Goal: Task Accomplishment & Management: Complete application form

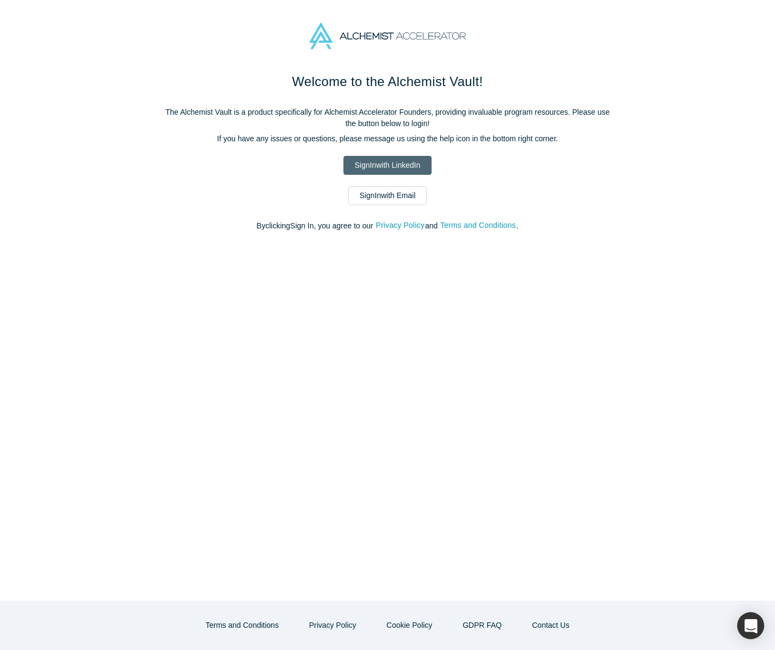
click at [389, 170] on link "Sign In with LinkedIn" at bounding box center [387, 165] width 88 height 19
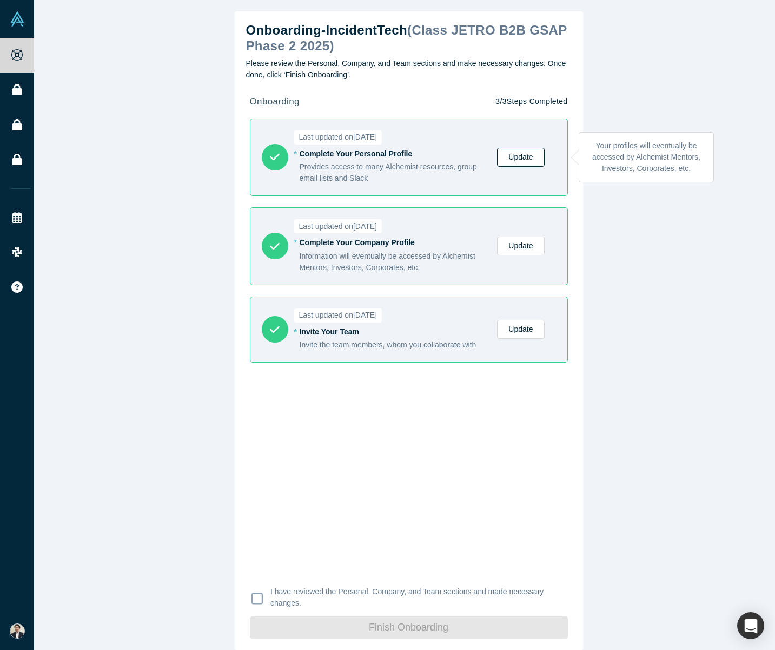
click at [521, 151] on link "Update" at bounding box center [520, 157] width 47 height 19
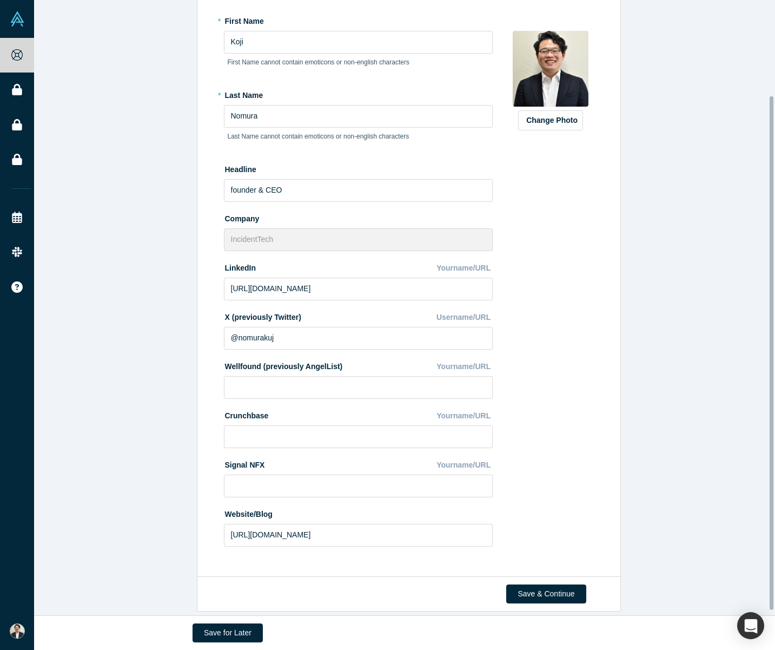
scroll to position [120, 0]
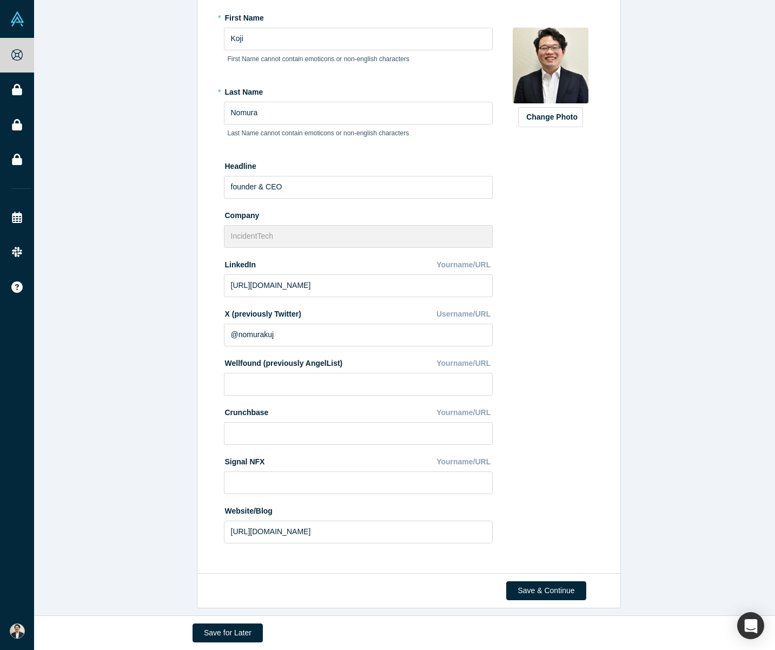
click at [63, 275] on div "Edit Profile * First Name [PERSON_NAME] First Name cannot contain emoticons or …" at bounding box center [408, 262] width 749 height 624
